Goal: Information Seeking & Learning: Learn about a topic

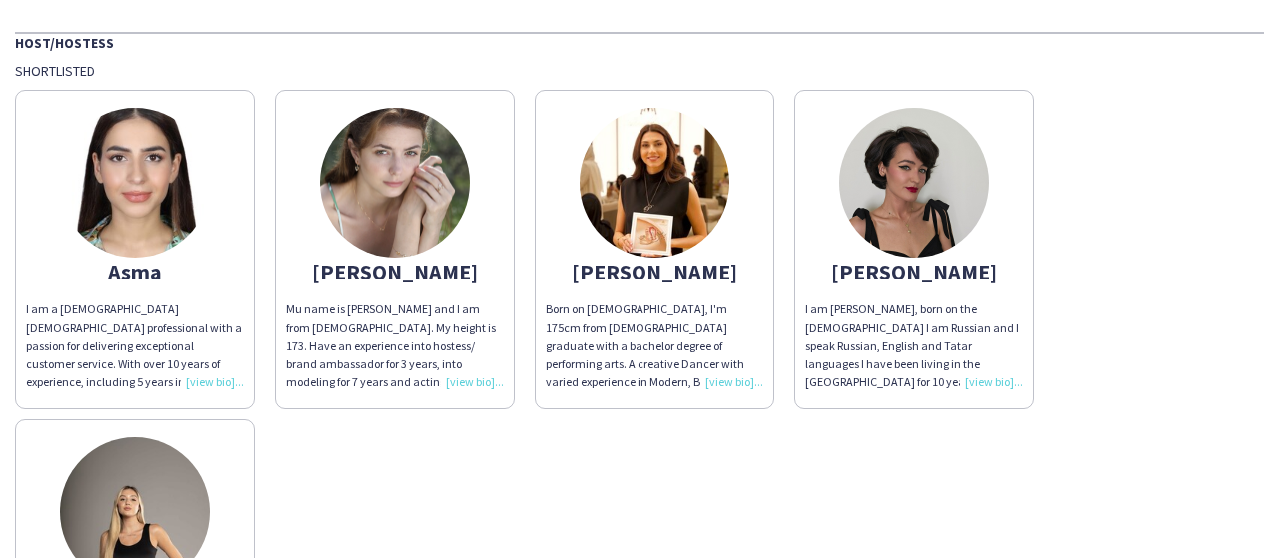
scroll to position [100, 0]
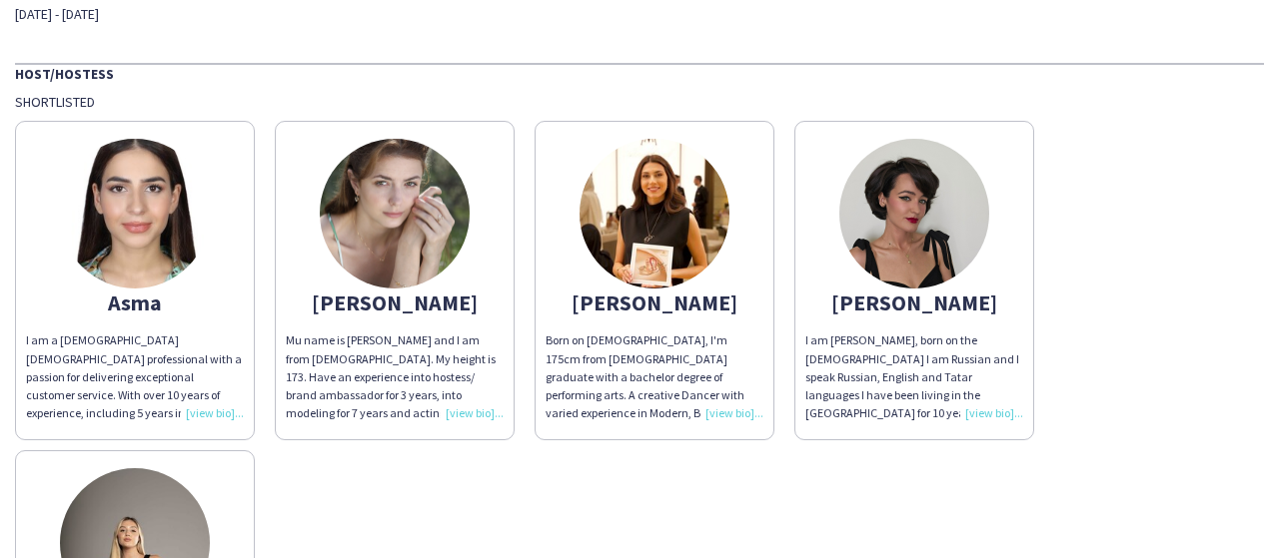
click at [727, 419] on div "Born on [DEMOGRAPHIC_DATA], I'm 175cm from [DEMOGRAPHIC_DATA] graduate with a b…" at bounding box center [654, 377] width 218 height 91
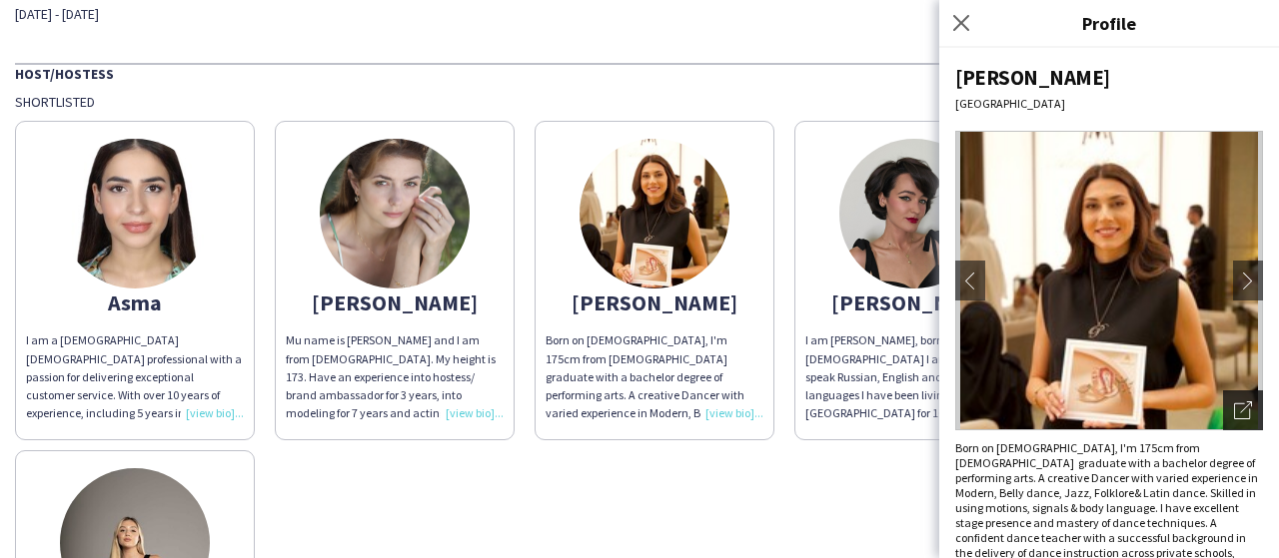
click at [1234, 407] on icon "Open photos pop-in" at bounding box center [1243, 411] width 18 height 18
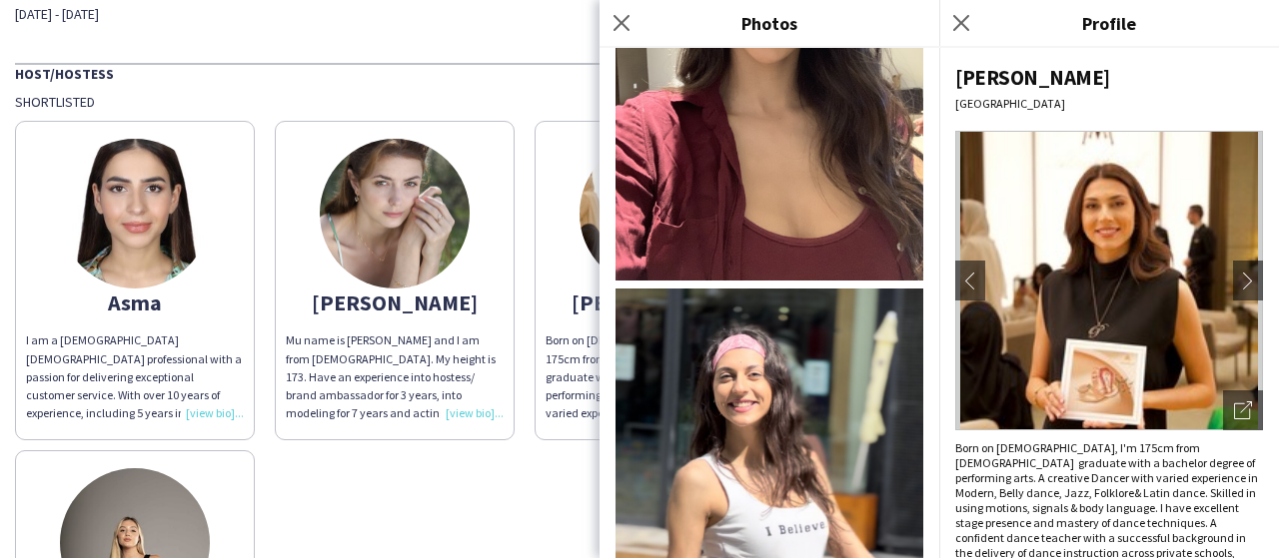
scroll to position [4396, 0]
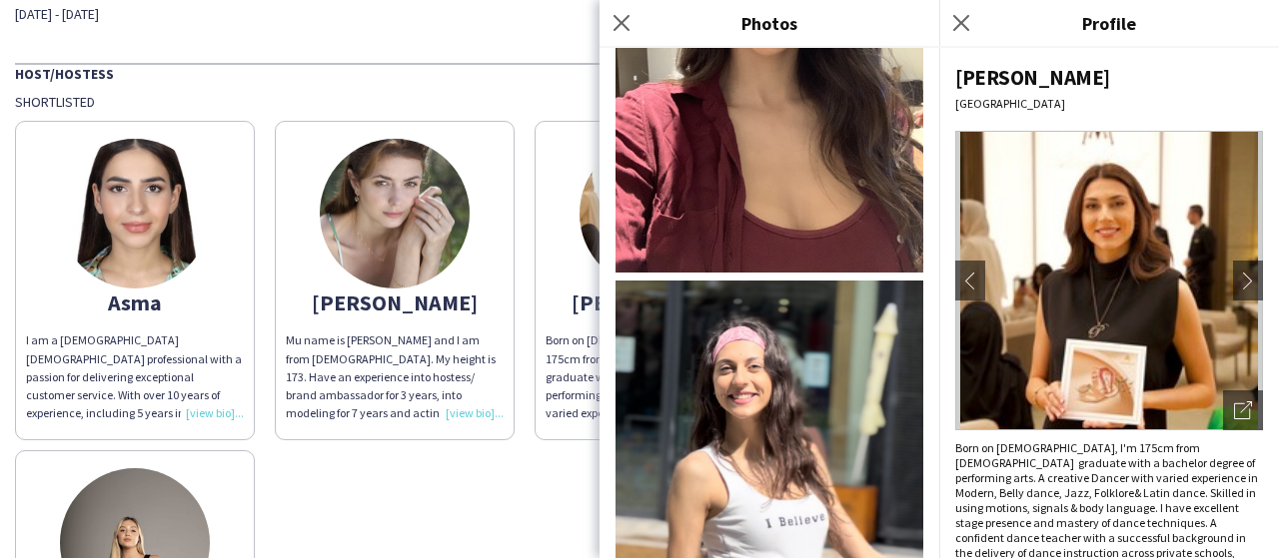
click at [535, 469] on div "Asma I am a [DEMOGRAPHIC_DATA] [DEMOGRAPHIC_DATA] professional with a passion f…" at bounding box center [639, 440] width 1249 height 659
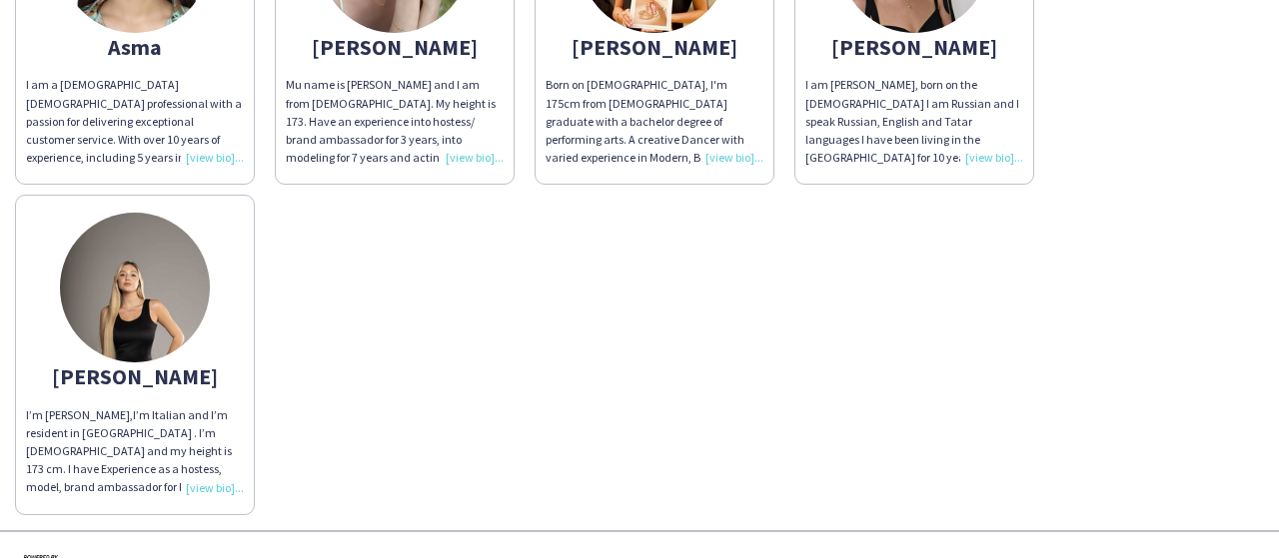
scroll to position [400, 0]
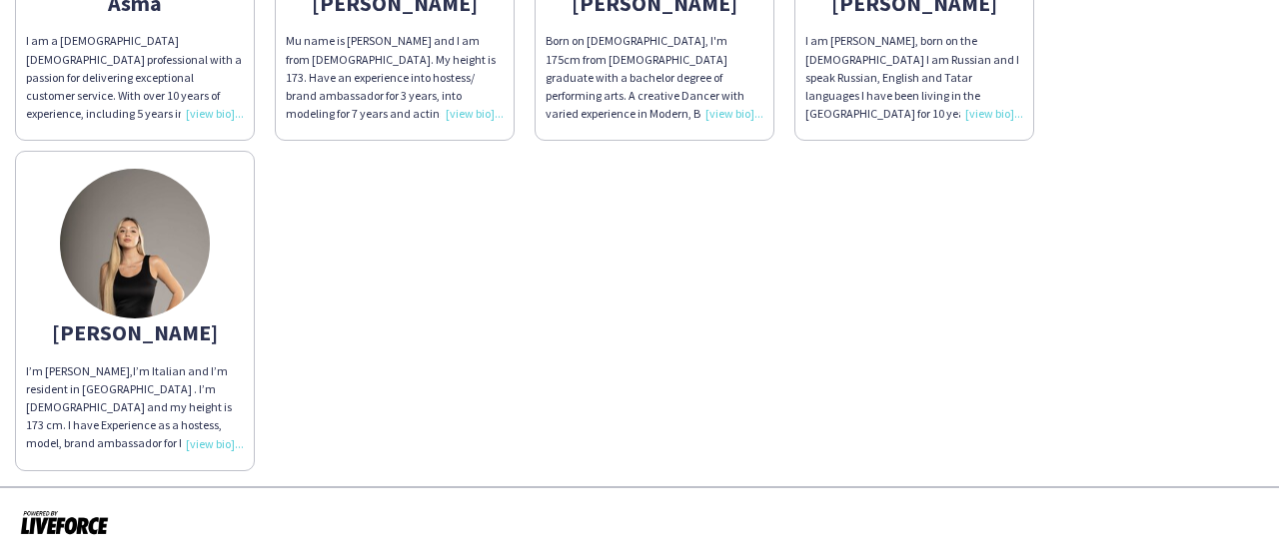
click at [230, 441] on div "I’m [PERSON_NAME],I’m Italian and I’m resident in [GEOGRAPHIC_DATA] . I’m [DEMO…" at bounding box center [135, 408] width 218 height 91
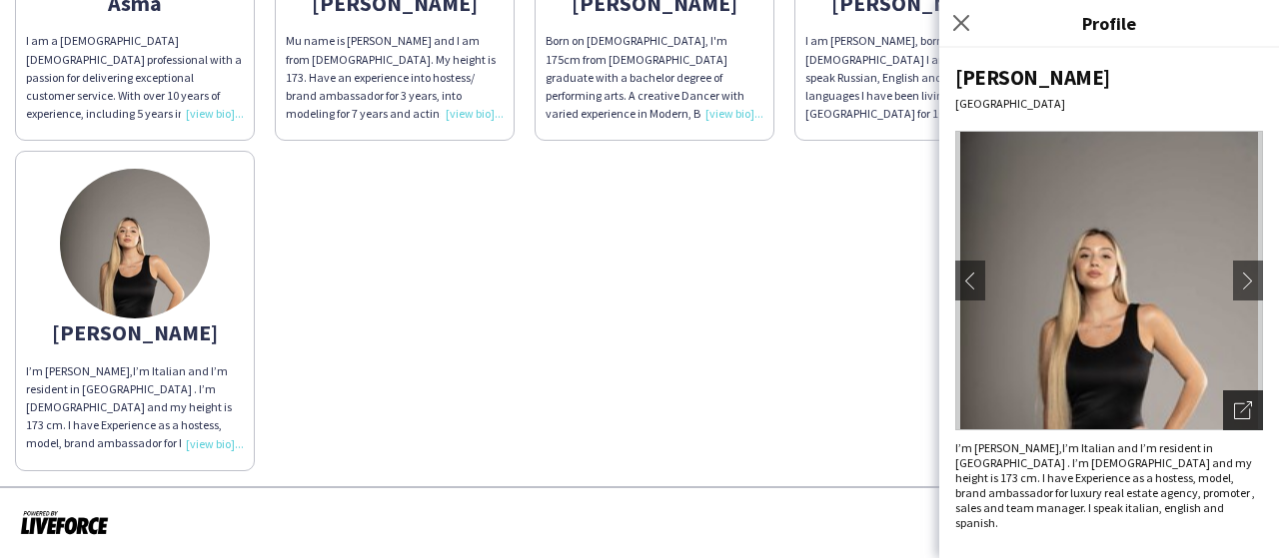
click at [1246, 408] on icon "Open photos pop-in" at bounding box center [1243, 411] width 18 height 18
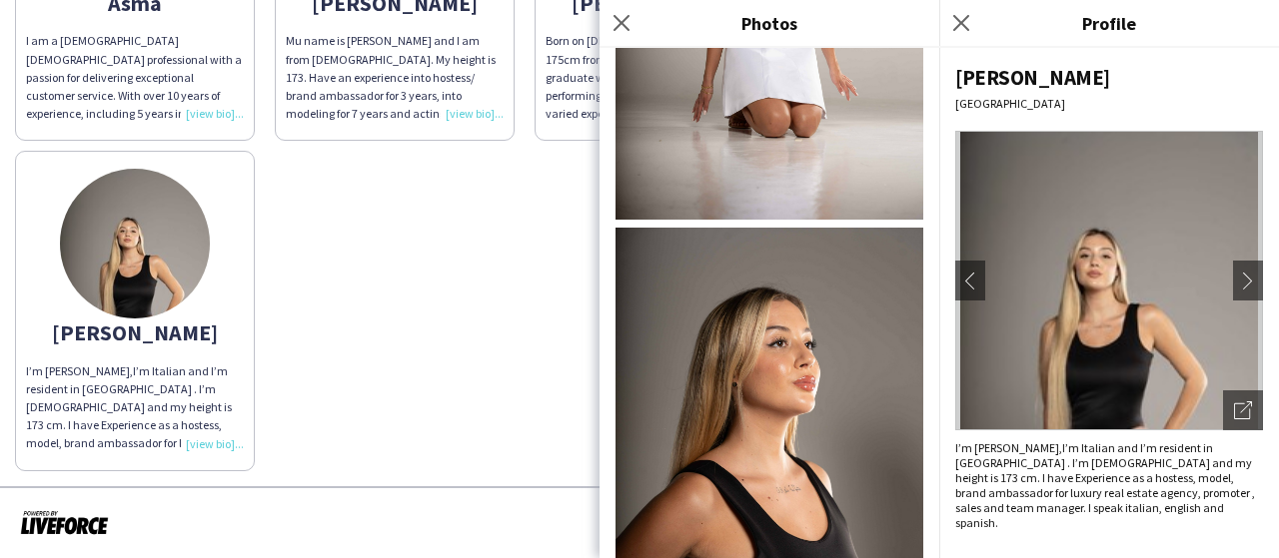
scroll to position [1129, 0]
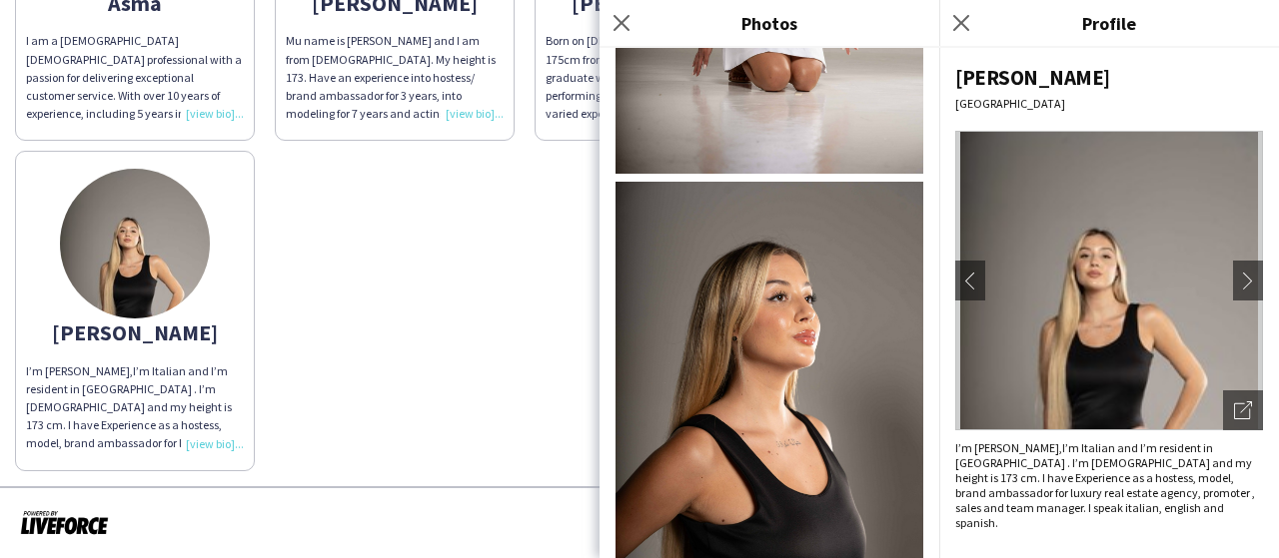
click at [395, 327] on div "Asma I am a [DEMOGRAPHIC_DATA] [DEMOGRAPHIC_DATA] professional with a passion f…" at bounding box center [639, 140] width 1249 height 659
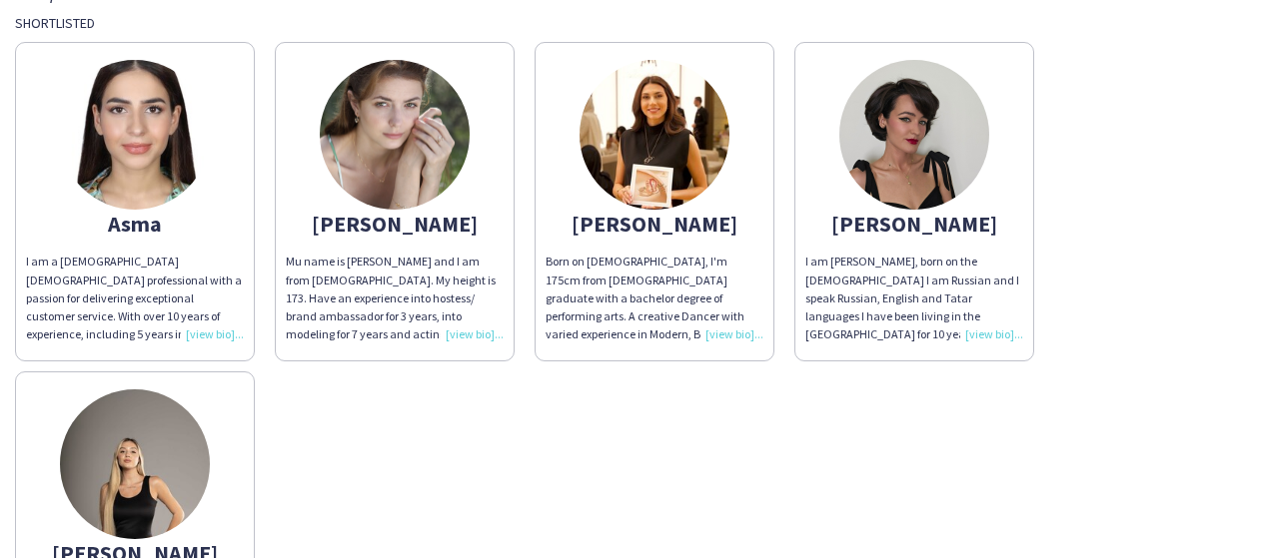
scroll to position [100, 0]
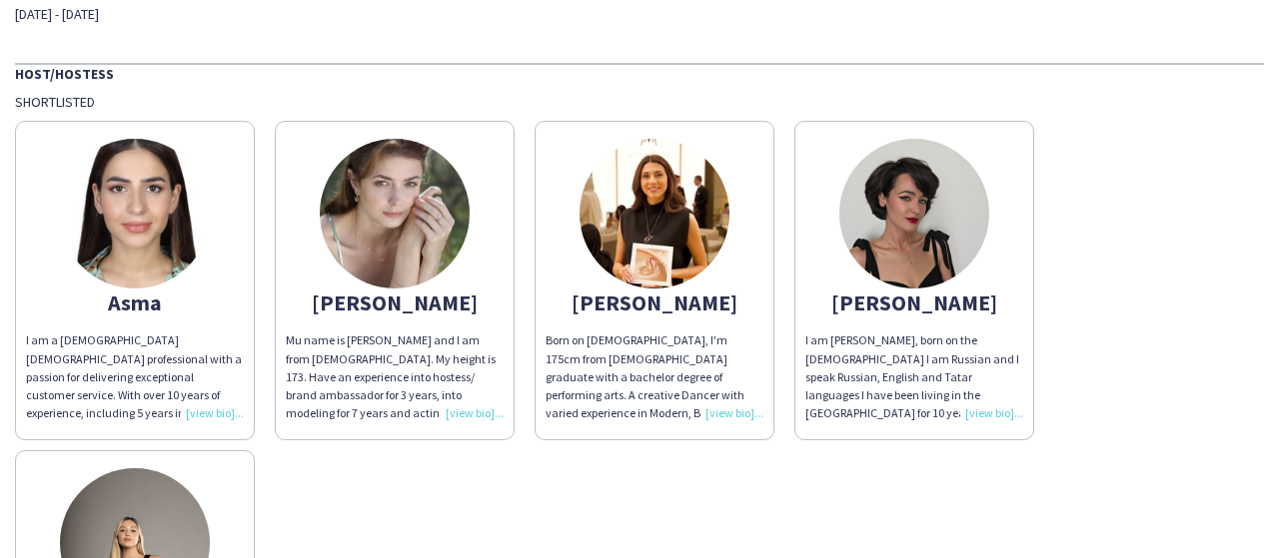
click at [232, 411] on div "I am a [DEMOGRAPHIC_DATA] [DEMOGRAPHIC_DATA] professional with a passion for de…" at bounding box center [135, 377] width 218 height 91
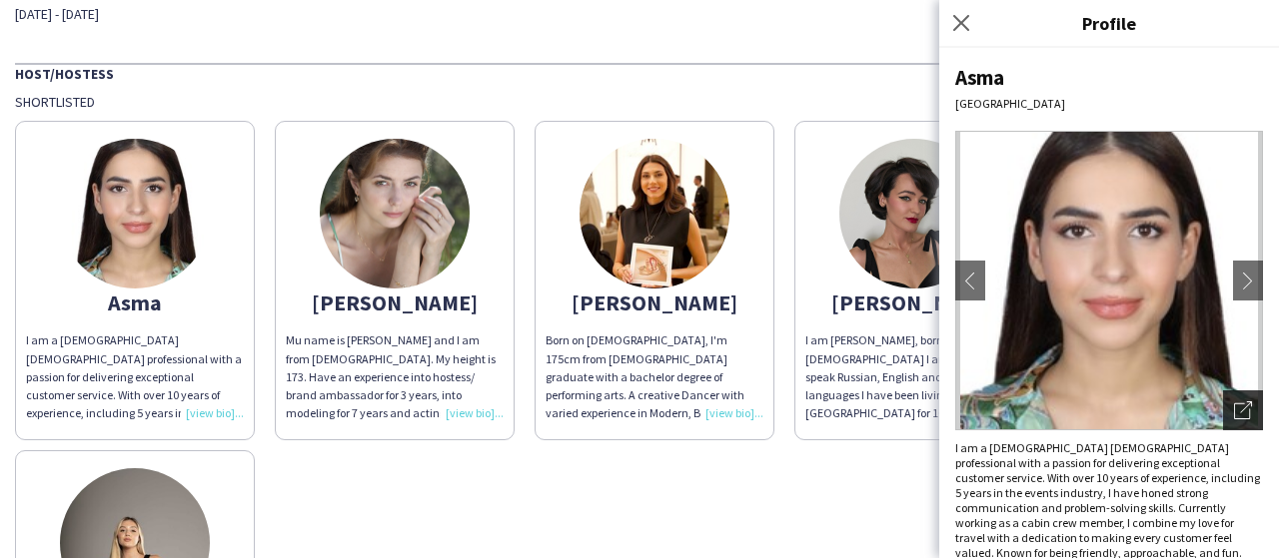
click at [1234, 409] on icon "Open photos pop-in" at bounding box center [1243, 411] width 18 height 18
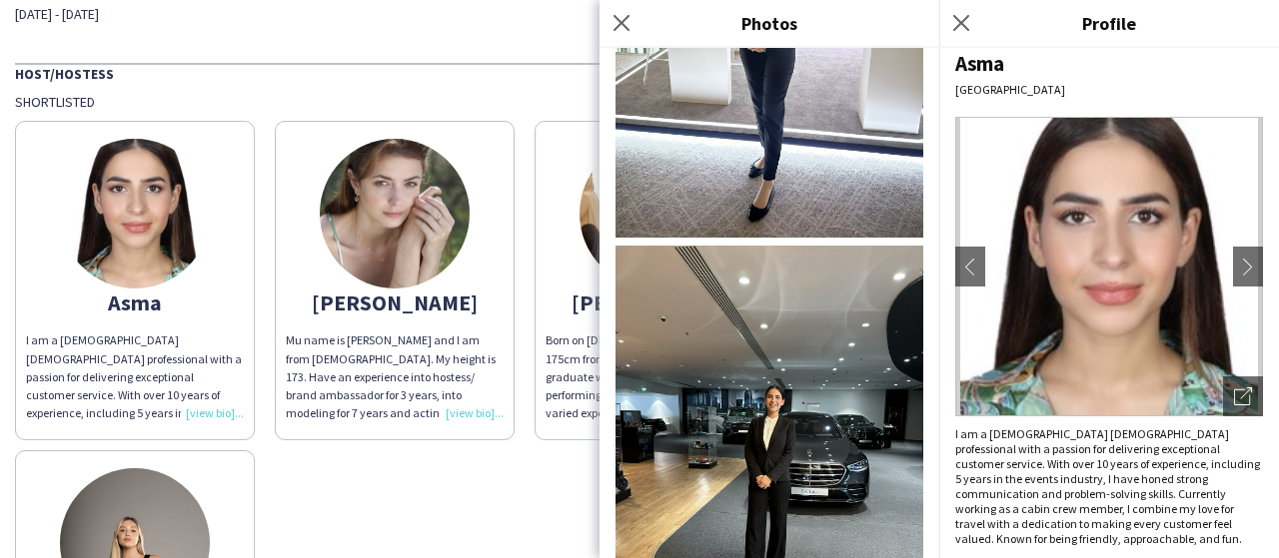
scroll to position [18, 0]
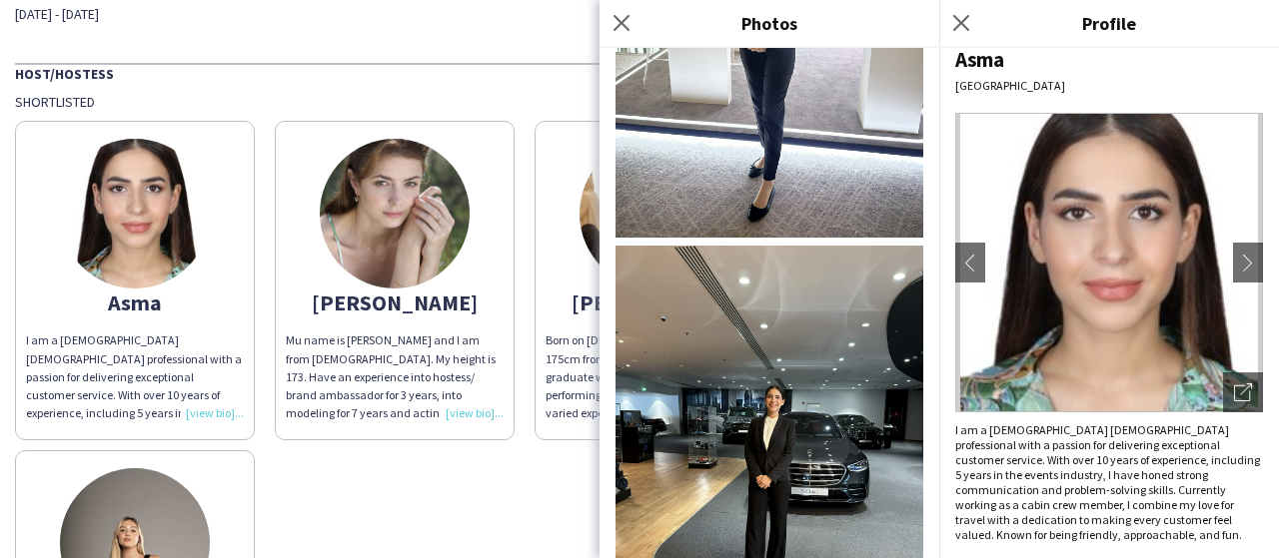
click at [473, 517] on div "Asma I am a [DEMOGRAPHIC_DATA] [DEMOGRAPHIC_DATA] professional with a passion f…" at bounding box center [639, 440] width 1249 height 659
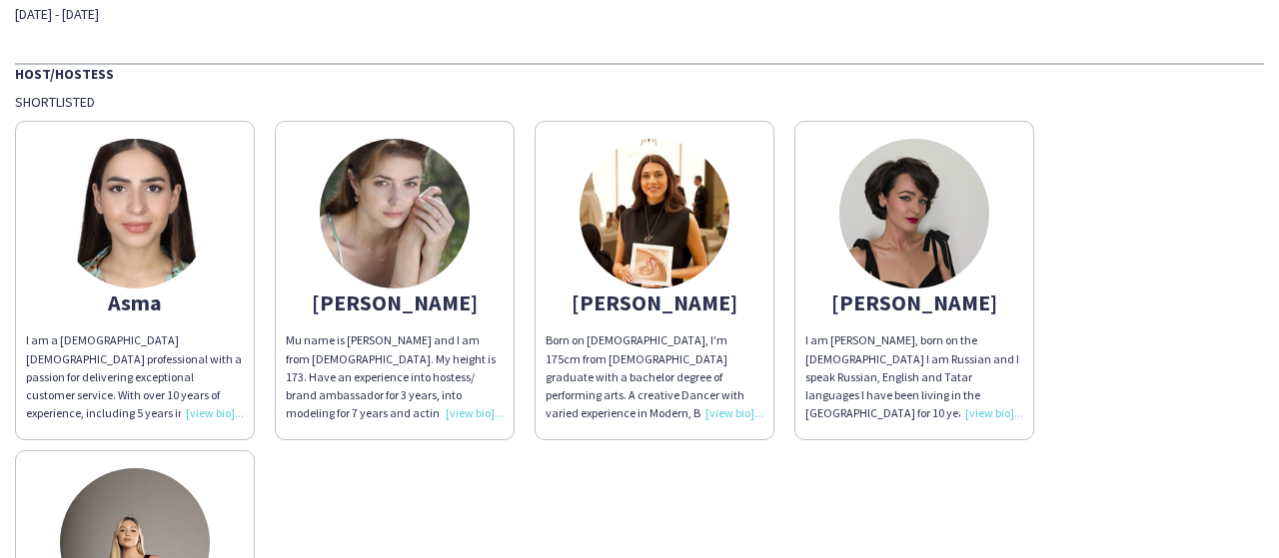
click at [476, 413] on div "Mu name is [PERSON_NAME] and I am from [DEMOGRAPHIC_DATA]. My height is 173. Ha…" at bounding box center [395, 377] width 218 height 91
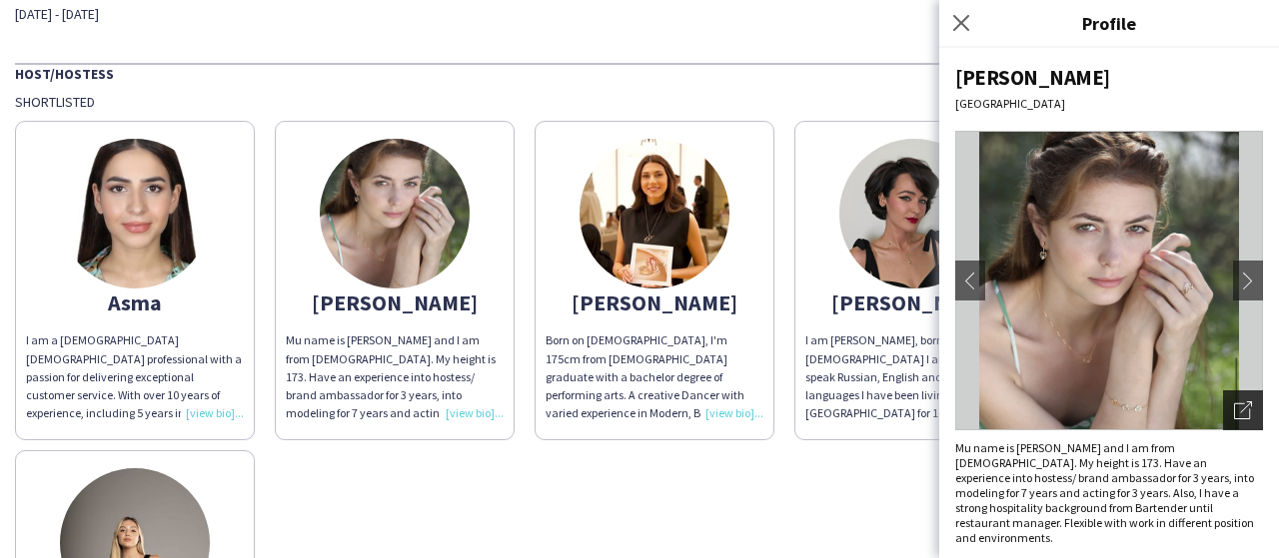
click at [1248, 403] on icon "Open photos pop-in" at bounding box center [1243, 411] width 18 height 18
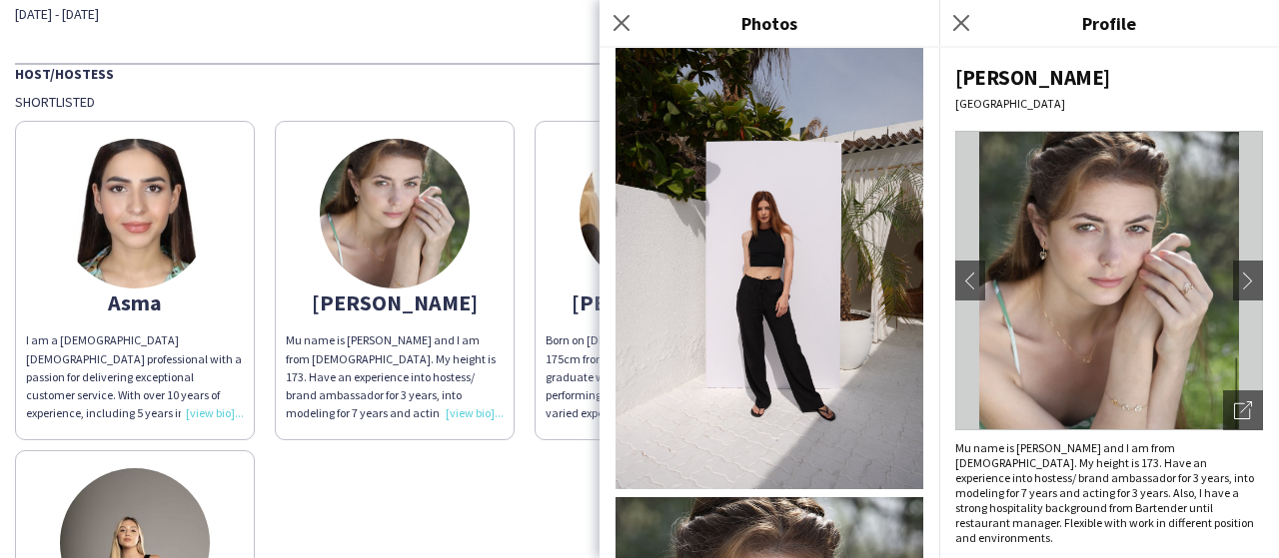
scroll to position [1299, 0]
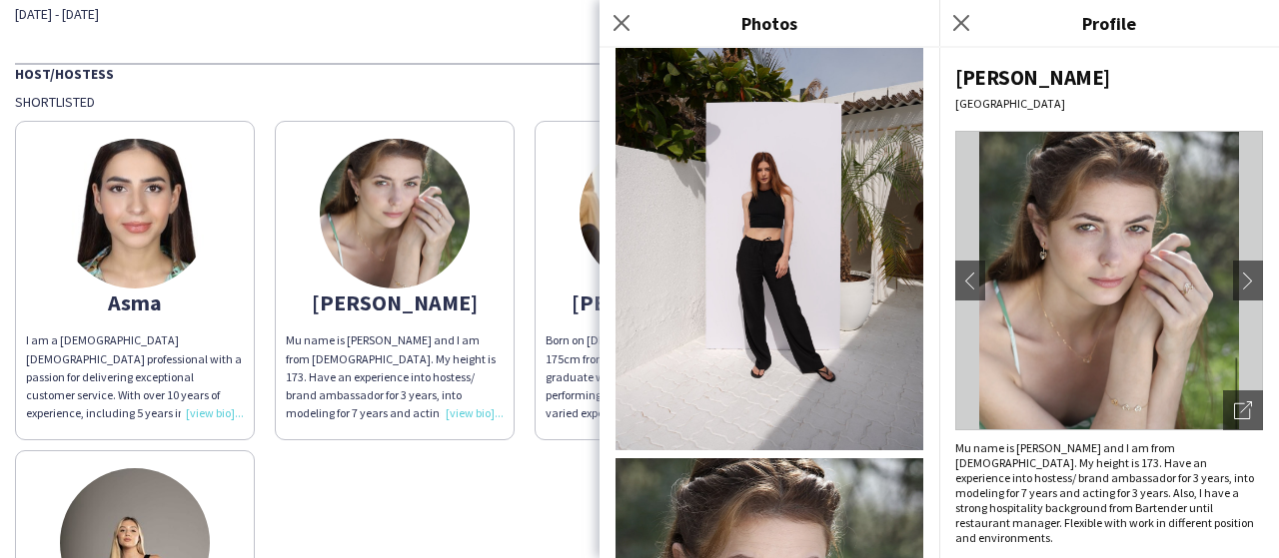
click at [534, 469] on div "Asma I am a [DEMOGRAPHIC_DATA] [DEMOGRAPHIC_DATA] professional with a passion f…" at bounding box center [639, 440] width 1249 height 659
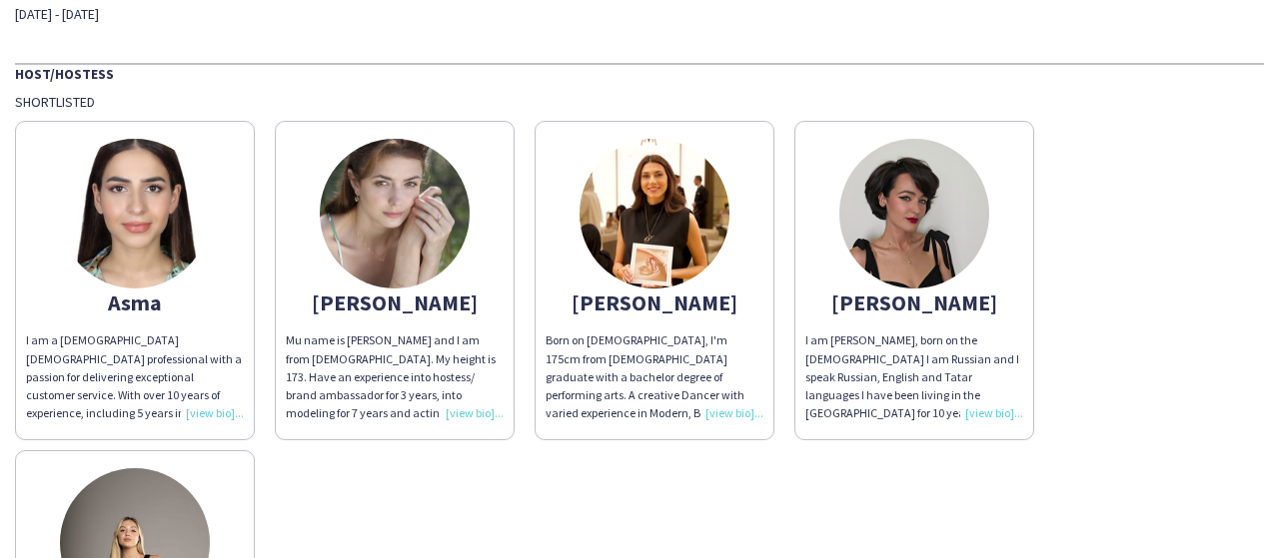
click at [987, 411] on div "I am [PERSON_NAME], born on the [DEMOGRAPHIC_DATA] I am Russian and I speak Rus…" at bounding box center [914, 377] width 218 height 91
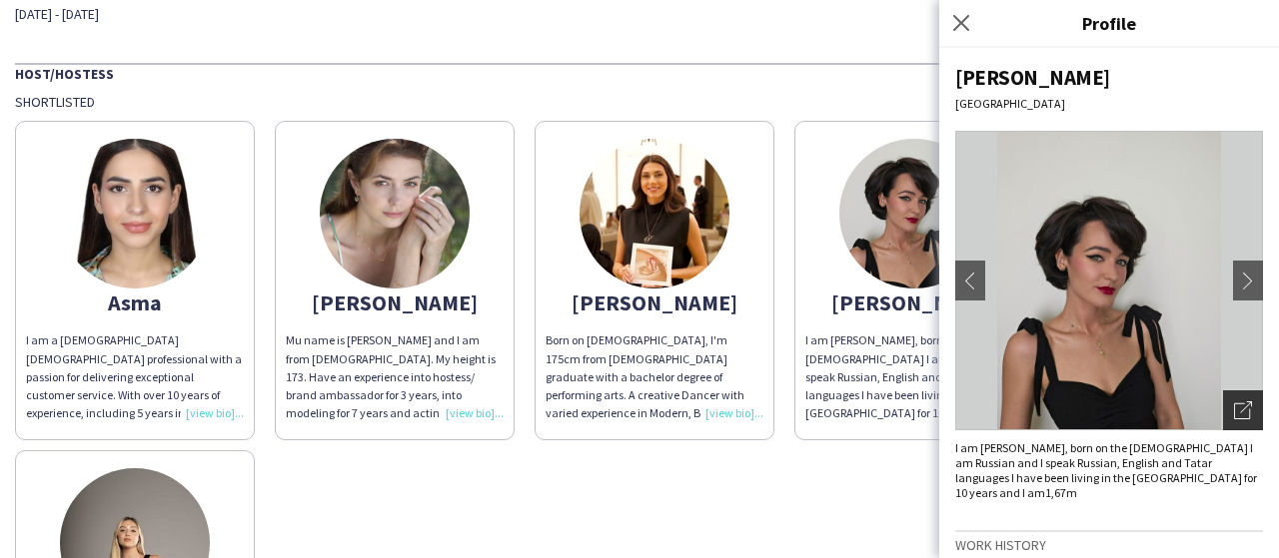
click at [1234, 415] on icon "Open photos pop-in" at bounding box center [1243, 411] width 18 height 18
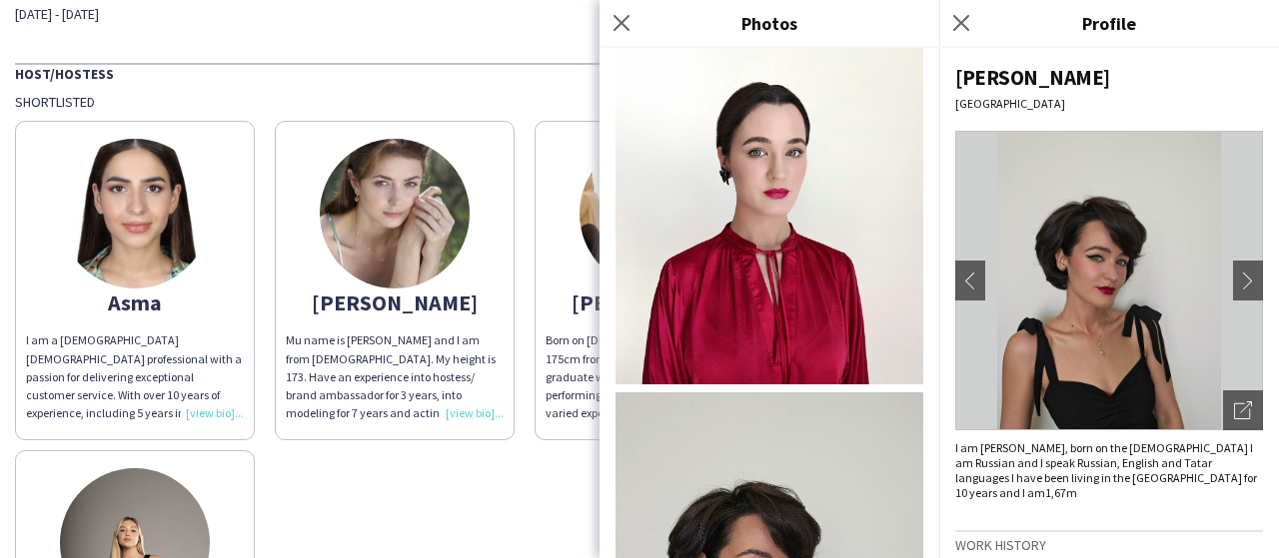
scroll to position [1051, 0]
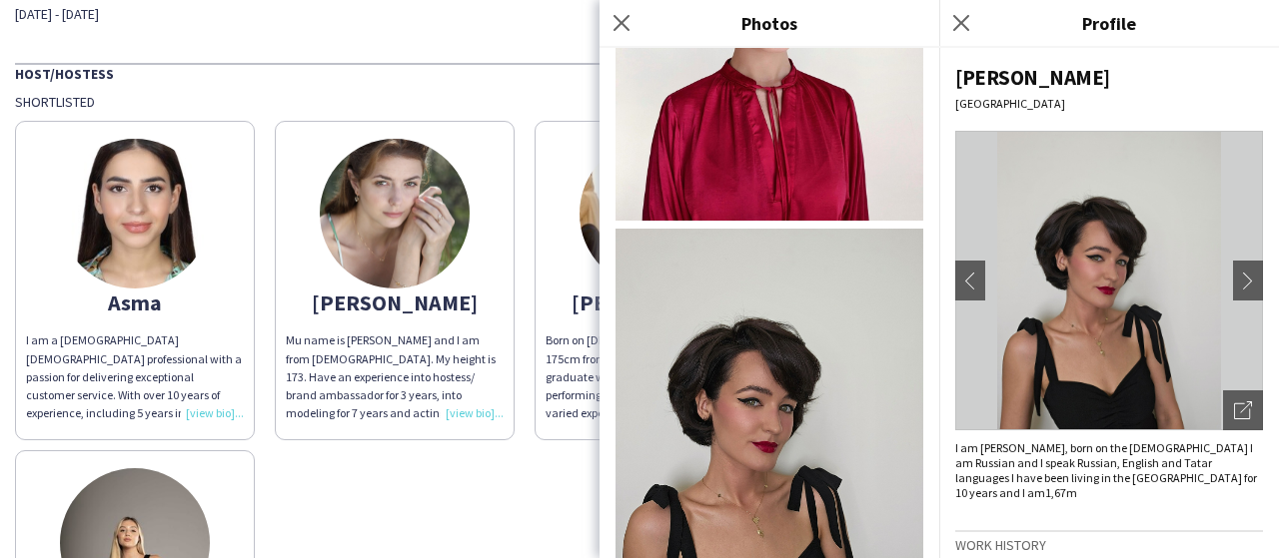
click at [511, 522] on div "Asma I am a [DEMOGRAPHIC_DATA] [DEMOGRAPHIC_DATA] professional with a passion f…" at bounding box center [639, 440] width 1249 height 659
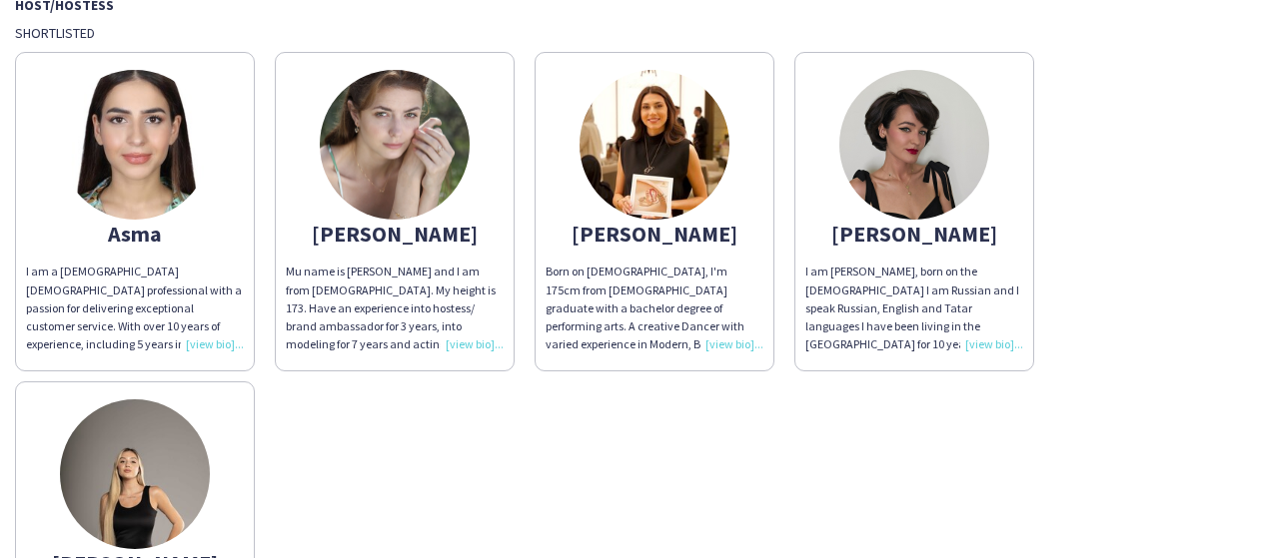
scroll to position [200, 0]
